Goal: Find specific page/section: Find specific page/section

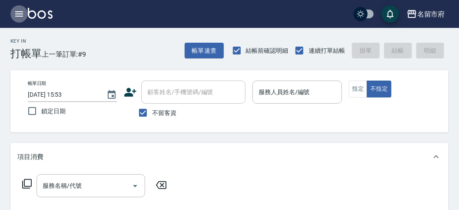
click at [17, 13] on icon "button" at bounding box center [19, 13] width 8 height 5
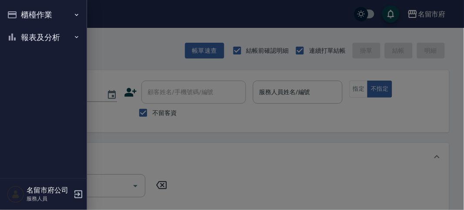
click at [35, 33] on button "報表及分析" at bounding box center [43, 37] width 80 height 23
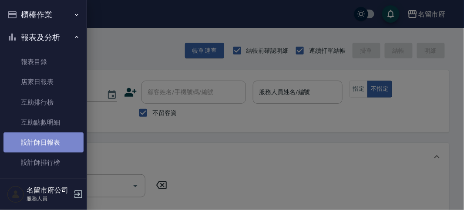
click at [44, 142] on link "設計師日報表" at bounding box center [43, 142] width 80 height 20
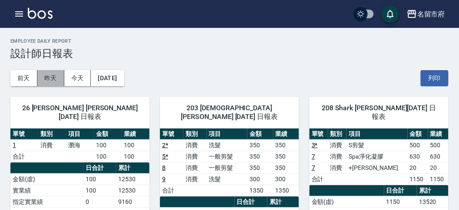
click at [48, 76] on button "昨天" at bounding box center [50, 78] width 27 height 16
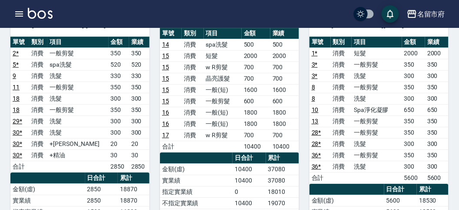
scroll to position [483, 0]
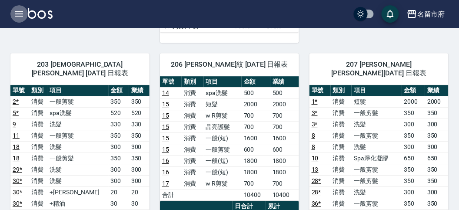
click at [18, 14] on icon "button" at bounding box center [19, 13] width 8 height 5
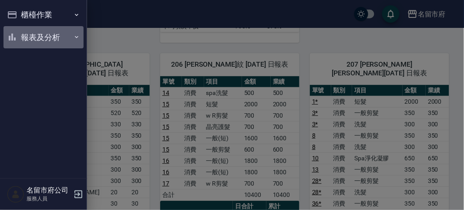
click at [38, 36] on button "報表及分析" at bounding box center [43, 37] width 80 height 23
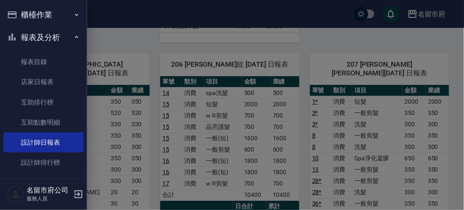
click at [117, 30] on div at bounding box center [232, 105] width 464 height 210
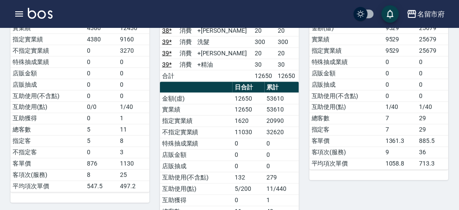
scroll to position [0, 0]
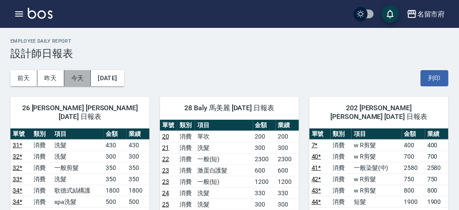
click at [77, 79] on button "今天" at bounding box center [77, 78] width 27 height 16
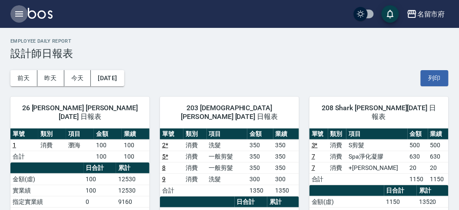
click at [20, 14] on icon "button" at bounding box center [19, 13] width 8 height 5
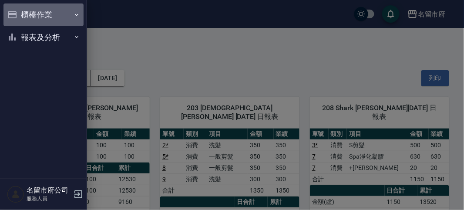
click at [32, 10] on button "櫃檯作業" at bounding box center [43, 14] width 80 height 23
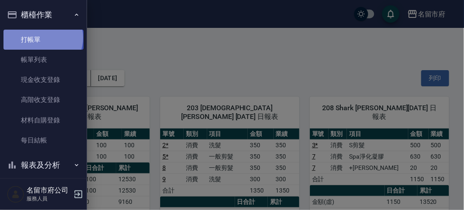
click at [42, 37] on link "打帳單" at bounding box center [43, 40] width 80 height 20
